Goal: Task Accomplishment & Management: Manage account settings

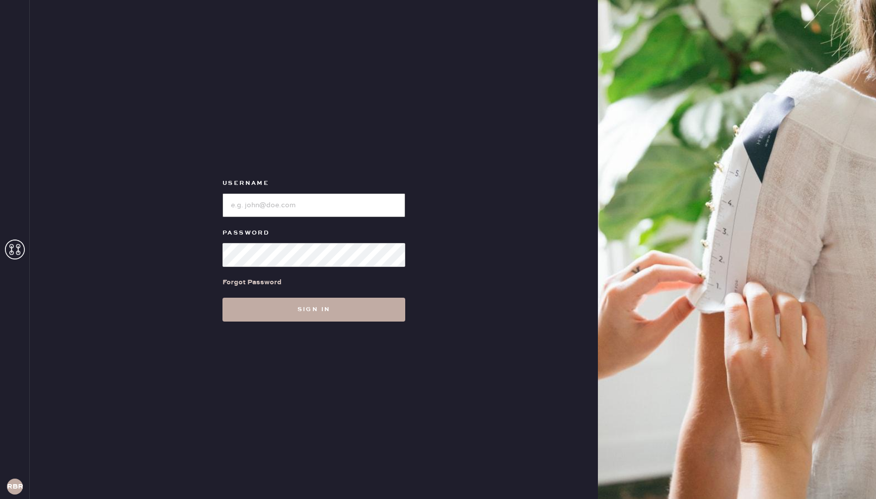
type input "reformationbethesdarow"
click at [295, 307] on button "Sign in" at bounding box center [313, 309] width 183 height 24
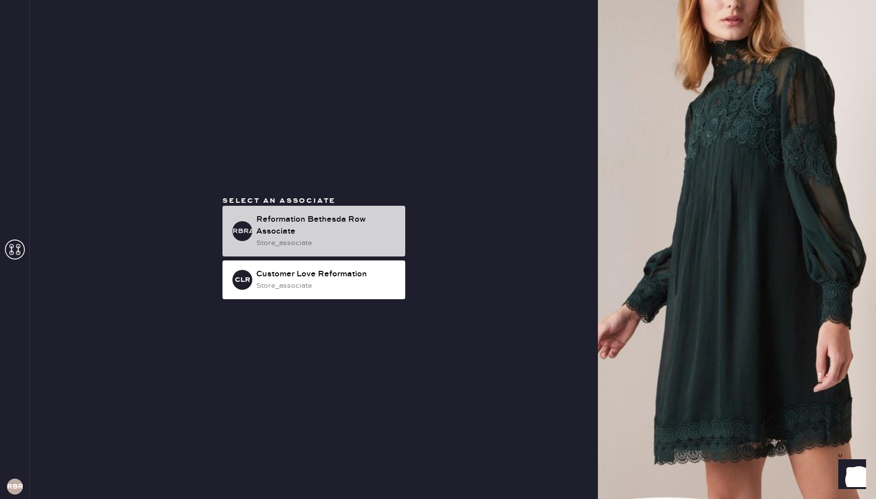
click at [265, 221] on div "Reformation Bethesda Row Associate" at bounding box center [326, 226] width 141 height 24
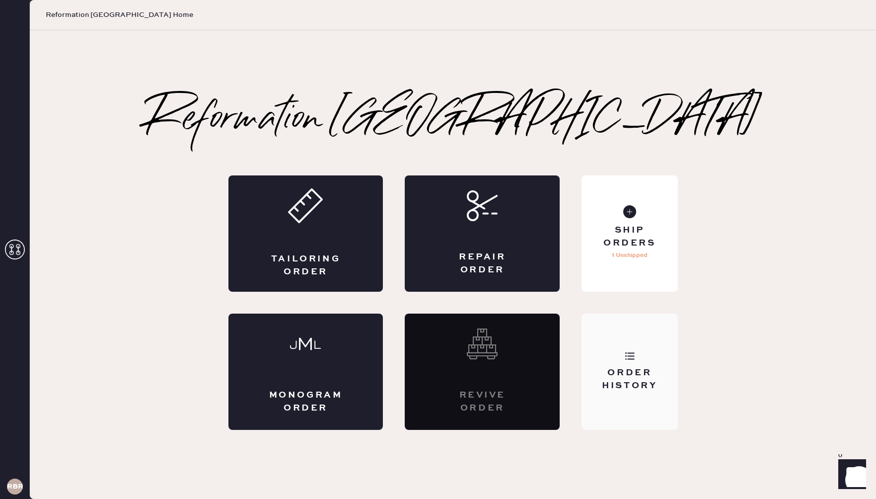
click at [626, 351] on icon at bounding box center [630, 356] width 10 height 10
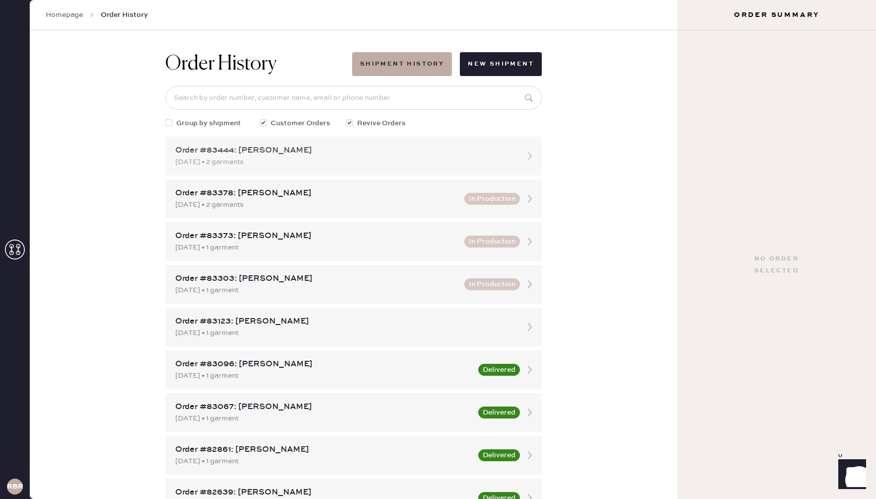
click at [309, 158] on div "[DATE] • 2 garments" at bounding box center [344, 161] width 339 height 11
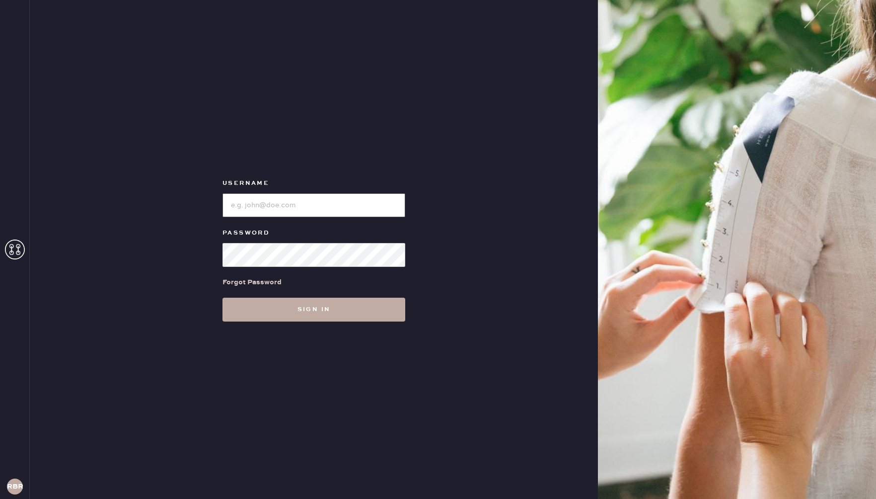
type input "reformationbethesdarow"
click at [308, 314] on button "Sign in" at bounding box center [313, 309] width 183 height 24
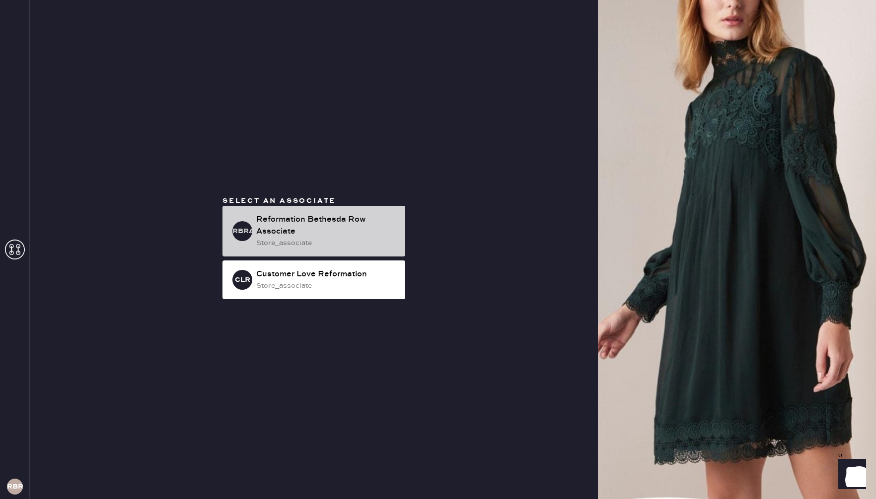
click at [295, 235] on div "Reformation Bethesda Row Associate" at bounding box center [326, 226] width 141 height 24
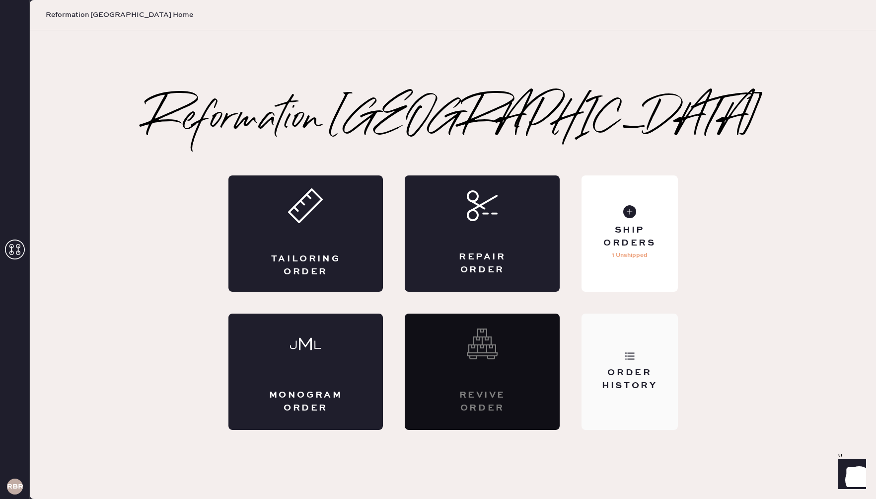
click at [643, 353] on div "Order History" at bounding box center [630, 371] width 96 height 116
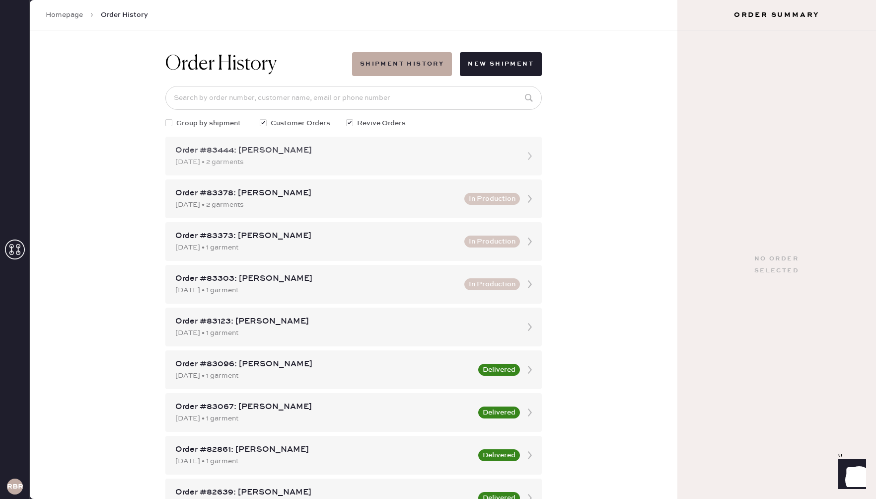
click at [284, 162] on div "[DATE] • 2 garments" at bounding box center [344, 161] width 339 height 11
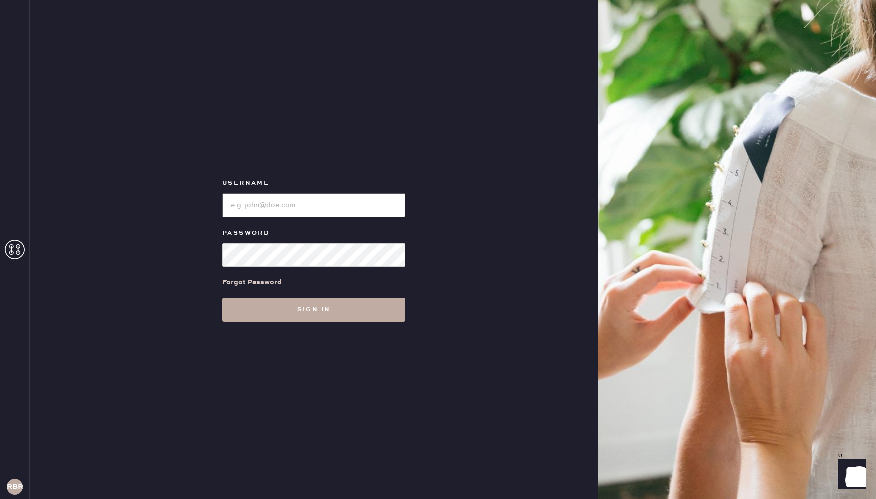
type input "reformationbethesdarow"
click at [289, 312] on button "Sign in" at bounding box center [313, 309] width 183 height 24
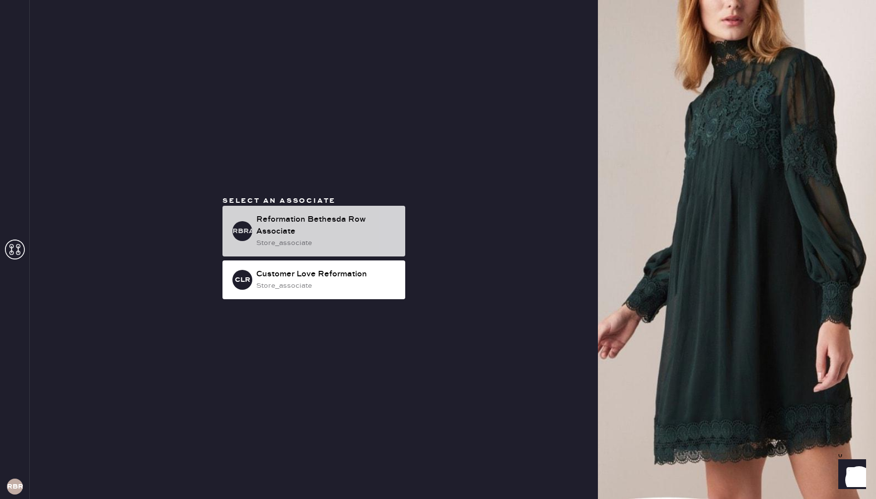
click at [288, 243] on div "store_associate" at bounding box center [326, 242] width 141 height 11
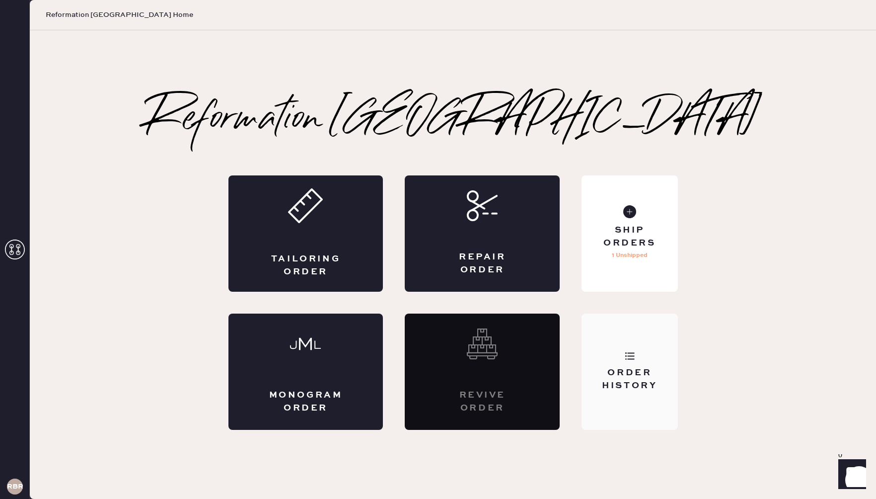
click at [619, 356] on div "Order History" at bounding box center [630, 371] width 96 height 116
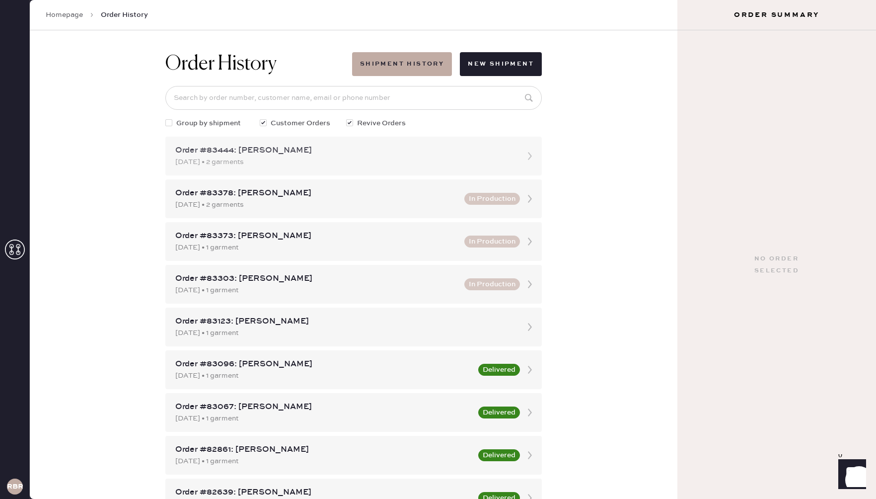
click at [366, 162] on div "10/08/2025 • 2 garments" at bounding box center [344, 161] width 339 height 11
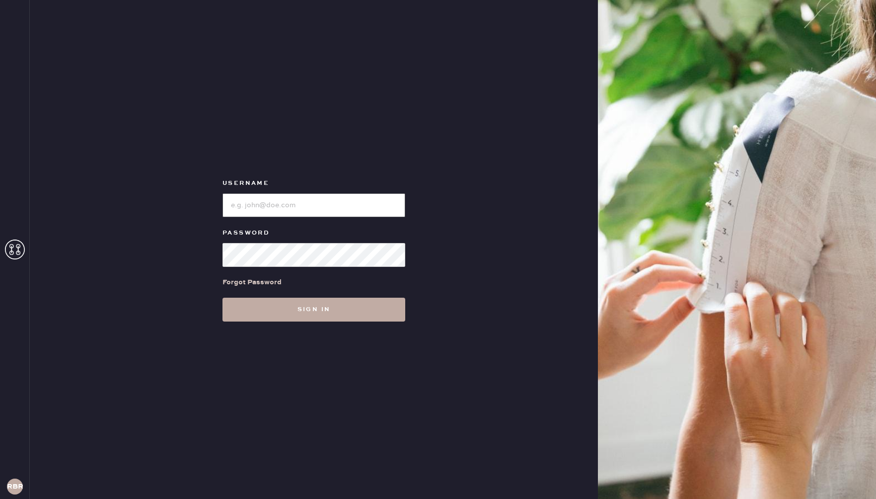
type input "reformationbethesdarow"
click at [258, 312] on button "Sign in" at bounding box center [313, 309] width 183 height 24
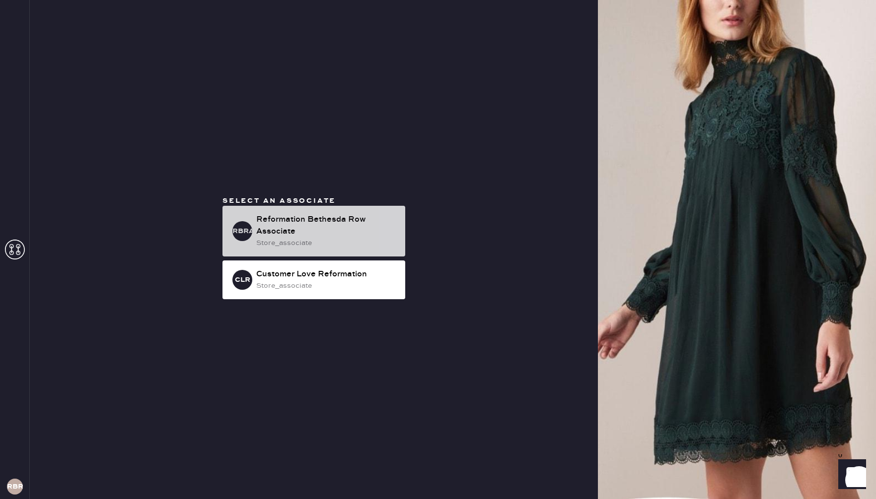
click at [321, 234] on div "Reformation Bethesda Row Associate" at bounding box center [326, 226] width 141 height 24
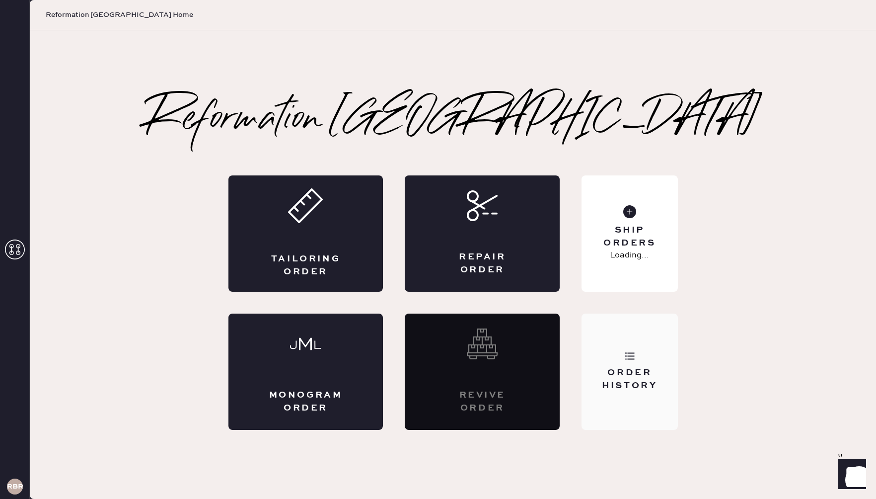
click at [645, 367] on div "Order History" at bounding box center [629, 378] width 80 height 25
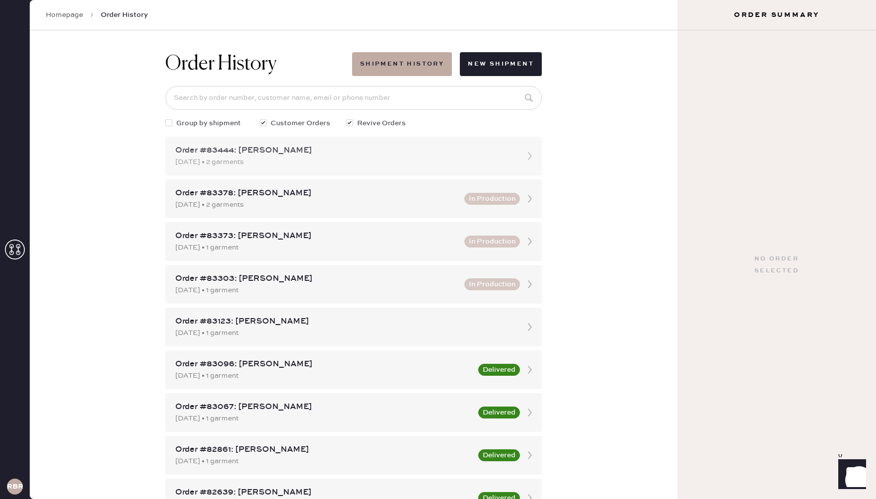
click at [282, 153] on div "Order #83444: Rachel Rennert" at bounding box center [344, 151] width 339 height 12
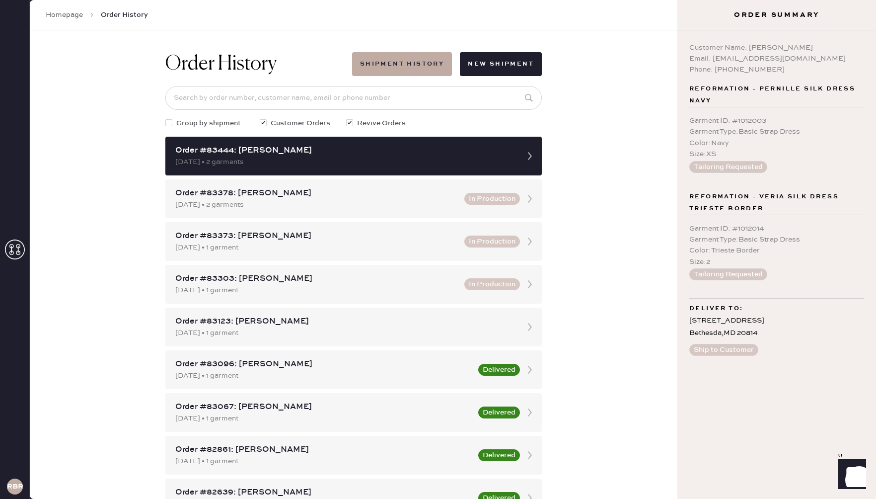
click at [717, 272] on button "Tailoring Requested" at bounding box center [728, 274] width 78 height 12
drag, startPoint x: 733, startPoint y: 340, endPoint x: 717, endPoint y: 321, distance: 25.0
click at [733, 338] on div "Customer Name: Rachel Rennert Email: rrennert@comacst.net Phone: 3014612746 Ref…" at bounding box center [776, 264] width 199 height 468
click at [202, 124] on span "Group by shipment" at bounding box center [208, 123] width 65 height 11
click at [166, 118] on input "Group by shipment" at bounding box center [165, 118] width 0 height 0
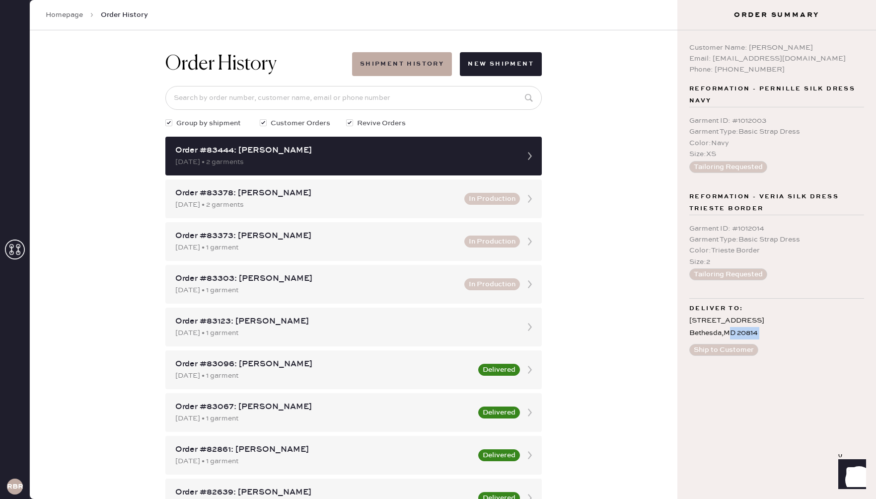
checkbox input "true"
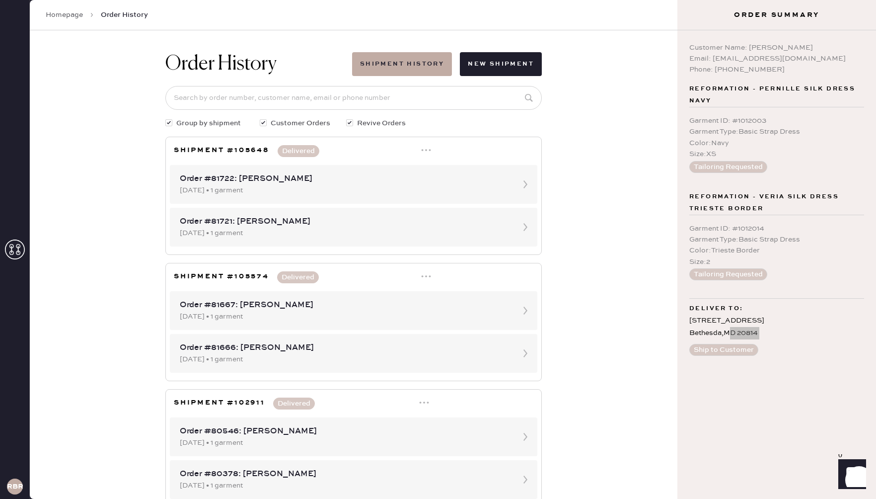
click at [854, 470] on icon "Show" at bounding box center [851, 473] width 11 height 12
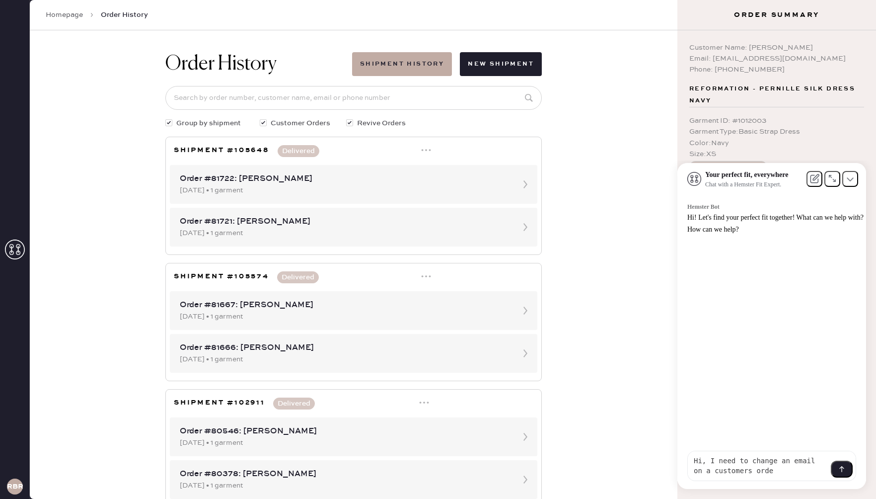
type textarea "Hi, I need to change an email on a customers order"
